Goal: Task Accomplishment & Management: Complete application form

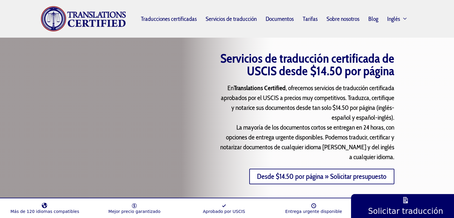
click at [319, 173] on font "Desde $14.50 por página » Solicitar presupuesto" at bounding box center [322, 176] width 130 height 9
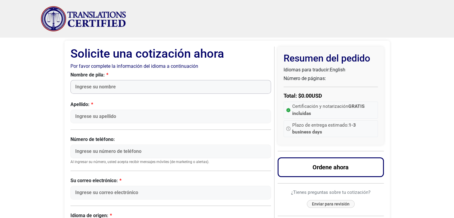
click at [136, 88] on input "Nombre de pila:" at bounding box center [170, 87] width 201 height 14
type input "Martin"
click at [141, 118] on input "Apellido:" at bounding box center [170, 117] width 201 height 14
type input "Santillan"
click at [148, 149] on input "Número de teléfono:" at bounding box center [170, 151] width 201 height 14
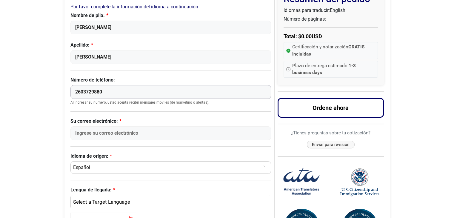
scroll to position [60, 0]
type input "2603729880"
click at [159, 134] on input "Su correo electrónico:" at bounding box center [170, 133] width 201 height 14
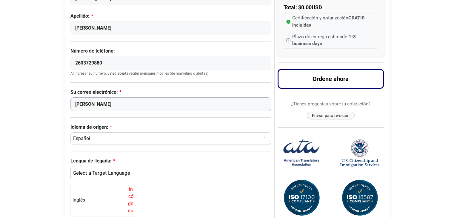
scroll to position [90, 0]
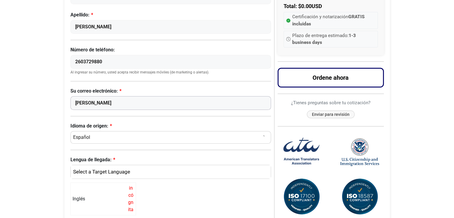
click at [125, 103] on input "santis" at bounding box center [170, 103] width 201 height 14
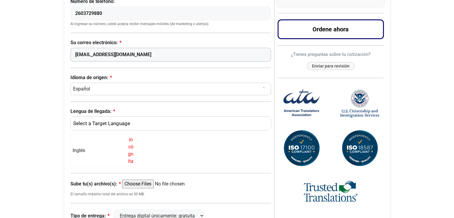
scroll to position [149, 0]
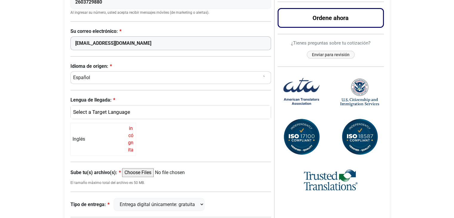
type input "santiscoach@gmail.com"
click at [141, 112] on div "Inglés" at bounding box center [169, 112] width 191 height 8
click at [121, 139] on link "Inglés" at bounding box center [171, 141] width 200 height 10
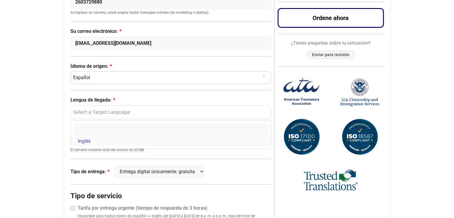
click at [121, 138] on link "Inglés" at bounding box center [171, 141] width 200 height 10
select select "English"
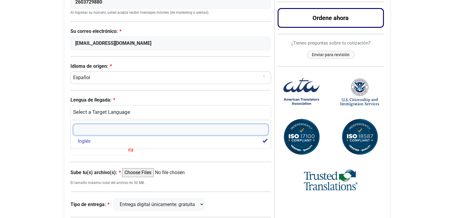
click at [95, 124] on input "Buscar" at bounding box center [171, 129] width 196 height 11
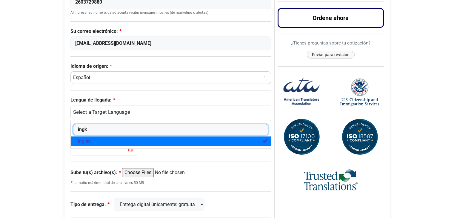
type input "ing"
select select
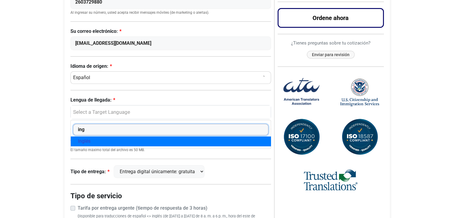
type input "ing"
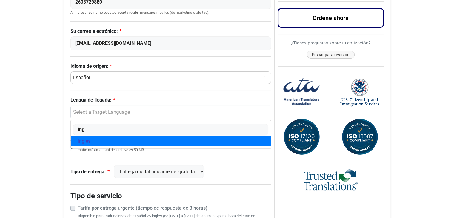
click at [96, 141] on link "Inglés" at bounding box center [171, 141] width 200 height 10
select select "English"
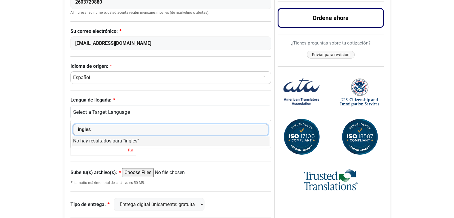
type input "ingles"
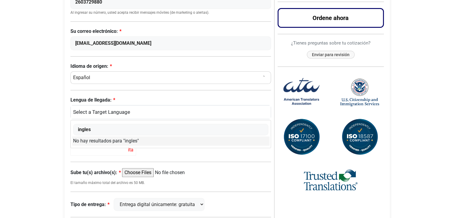
click at [54, 120] on body "Saltar al contenido Menú Menú Traducciones certificadas Servicios de traducción…" at bounding box center [227, 92] width 454 height 482
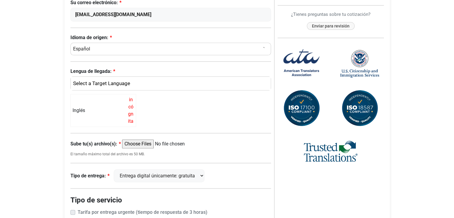
scroll to position [179, 0]
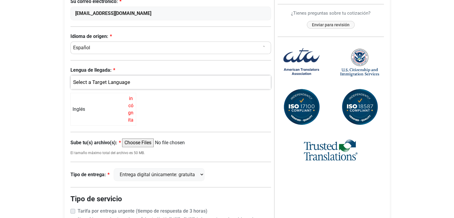
click at [127, 82] on div "Inglés" at bounding box center [169, 83] width 191 height 8
click at [126, 108] on div "Inglés incógnita" at bounding box center [103, 109] width 66 height 33
click at [84, 110] on font "Inglés" at bounding box center [79, 109] width 13 height 6
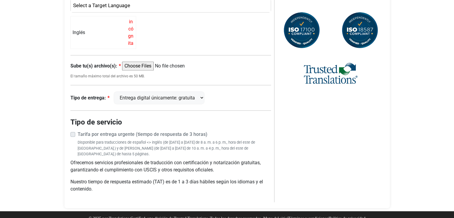
scroll to position [257, 0]
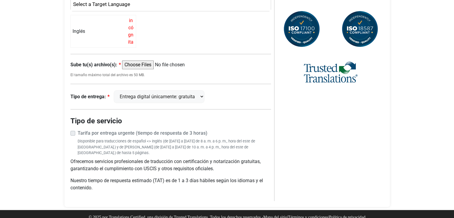
click at [135, 63] on input "Sube tu(s) archivo(s):" at bounding box center [167, 64] width 91 height 9
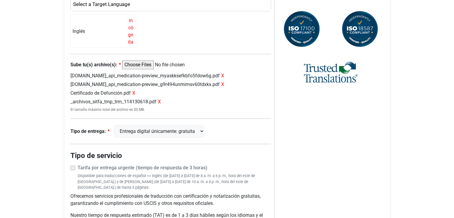
click at [148, 63] on input "Sube tu(s) archivo(s):" at bounding box center [167, 64] width 91 height 9
type input "C:\fakepath\Certificado Medico de Defuncion Alejandro Clavero.pdf"
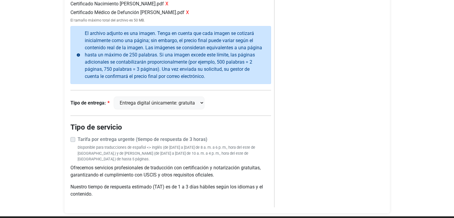
scroll to position [352, 0]
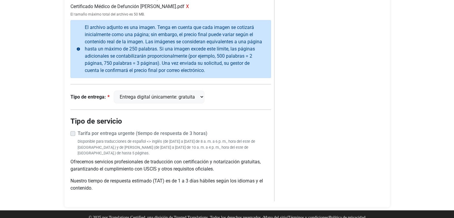
click at [71, 134] on div "Tarifa por entrega urgente (tiempo de respuesta de 3 horas) Disponible para tra…" at bounding box center [170, 143] width 201 height 26
click at [78, 130] on label "Tarifa por entrega urgente (tiempo de respuesta de 3 horas)" at bounding box center [175, 133] width 194 height 7
click at [78, 133] on label "Tarifa por entrega urgente (tiempo de respuesta de 3 horas)" at bounding box center [175, 133] width 194 height 7
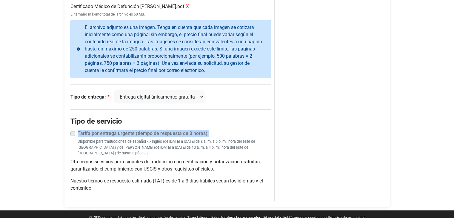
click at [78, 133] on label "Tarifa por entrega urgente (tiempo de respuesta de 3 horas)" at bounding box center [175, 133] width 194 height 7
click at [220, 99] on div "Tipo de entrega: Entrega digital únicamente: gratuita FedEx 2 días: $15" at bounding box center [170, 96] width 201 height 13
click at [184, 95] on select "Entrega digital únicamente: gratuita FedEx 2 días: $15" at bounding box center [159, 96] width 91 height 13
click at [192, 94] on select "Entrega digital únicamente: gratuita FedEx 2 días: $15" at bounding box center [159, 96] width 91 height 13
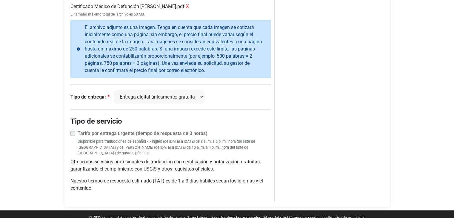
click at [78, 132] on label "Tarifa por entrega urgente (tiempo de respuesta de 3 horas)" at bounding box center [175, 133] width 194 height 7
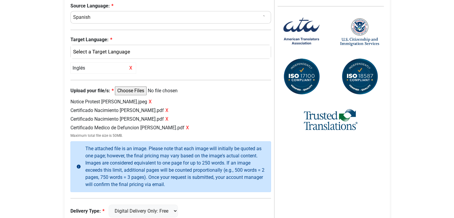
scroll to position [204, 0]
